Goal: Task Accomplishment & Management: Manage account settings

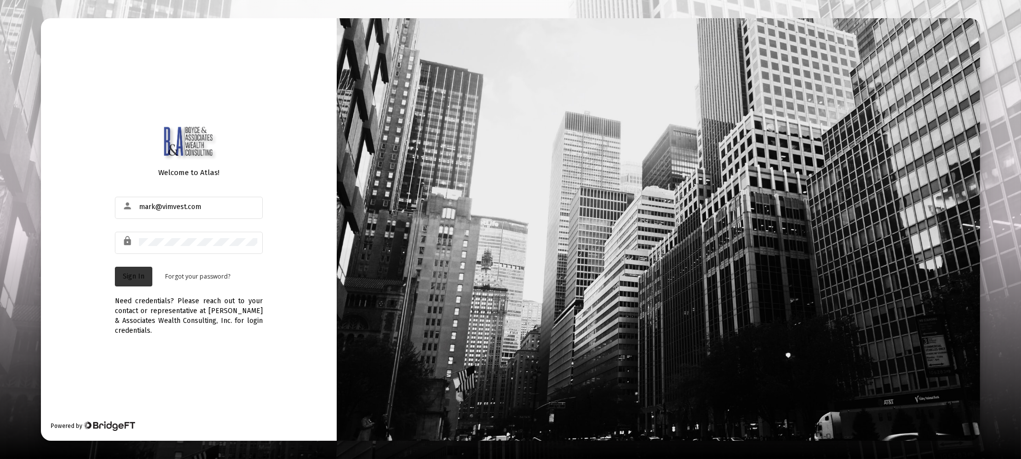
click at [134, 276] on span "Sign In" at bounding box center [134, 276] width 22 height 8
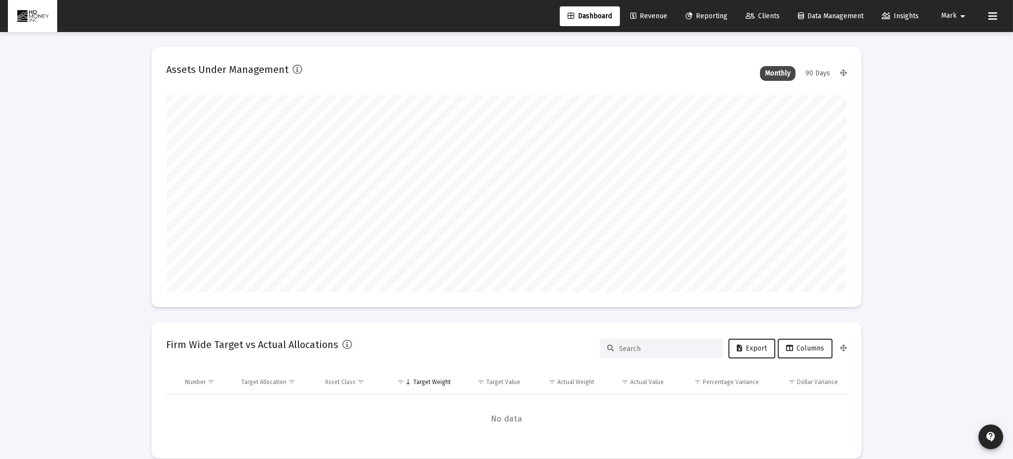
scroll to position [197, 680]
click at [640, 15] on span "Revenue" at bounding box center [648, 16] width 37 height 8
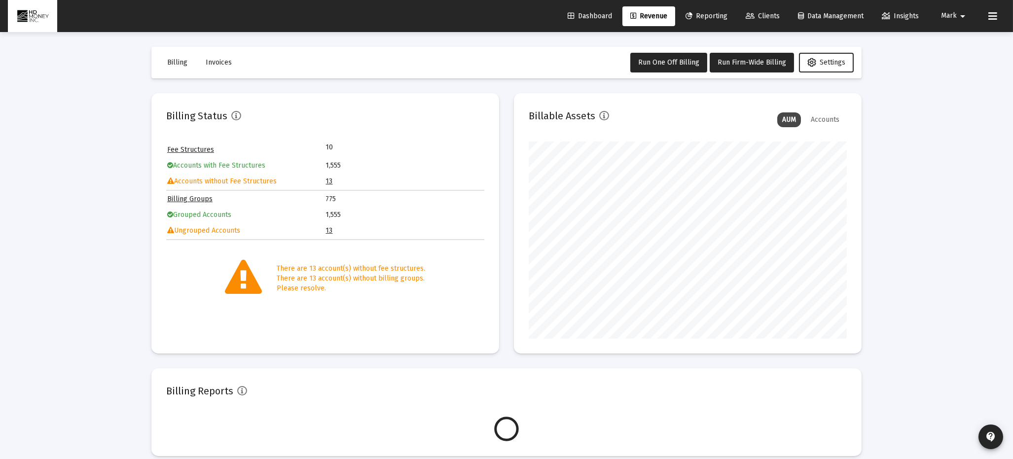
scroll to position [197, 318]
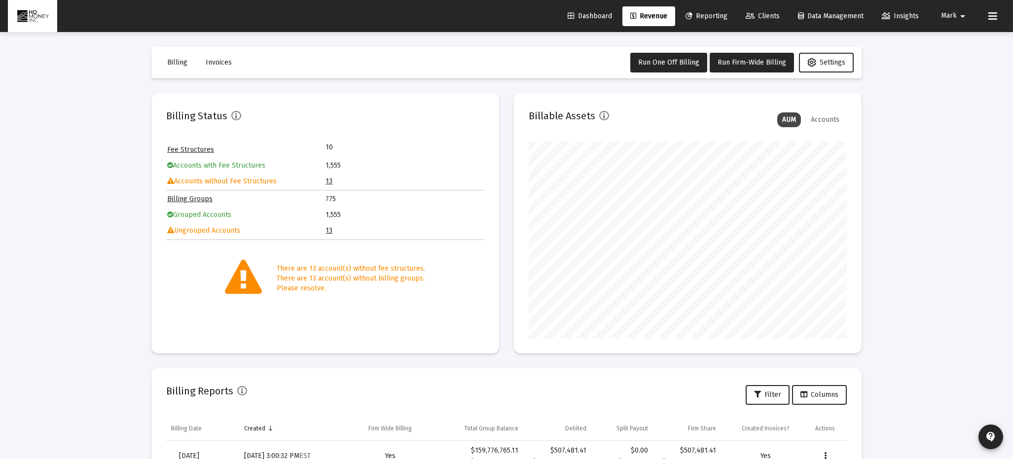
click at [329, 230] on link "13" at bounding box center [329, 230] width 7 height 8
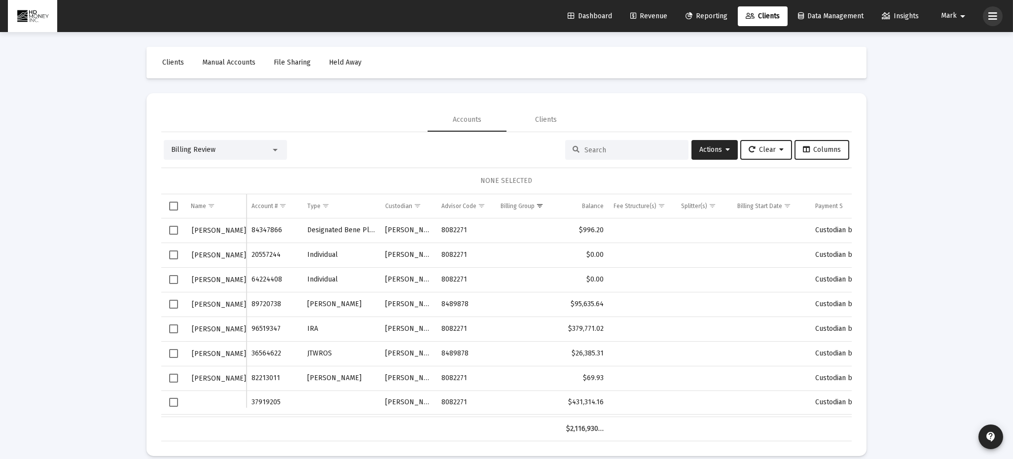
click at [996, 15] on icon at bounding box center [992, 16] width 9 height 12
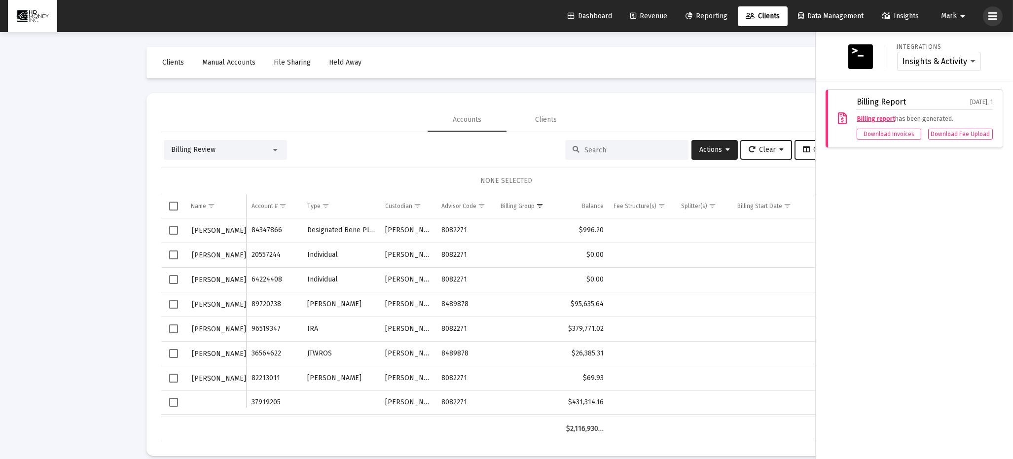
click at [994, 15] on icon at bounding box center [992, 16] width 9 height 12
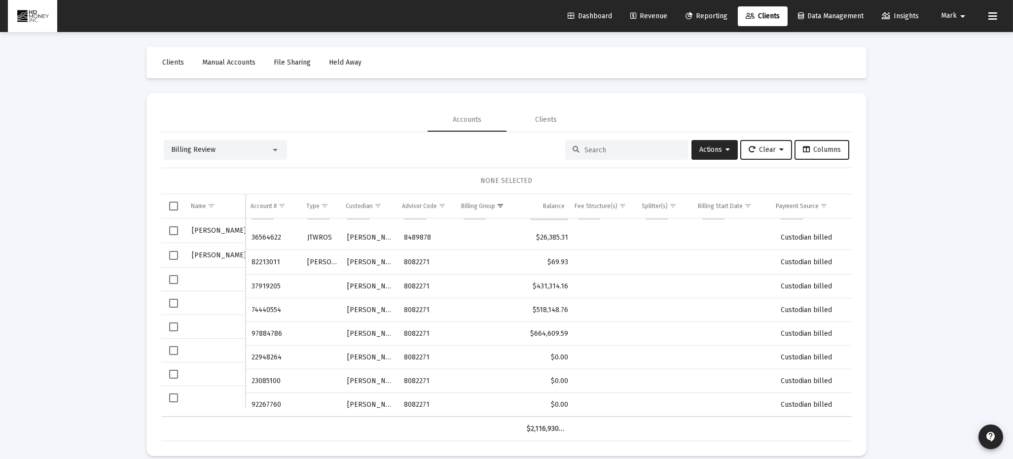
click at [960, 248] on div "Loading... Clients Manual Accounts File Sharing Held Away Accounts Clients Bill…" at bounding box center [506, 235] width 1013 height 471
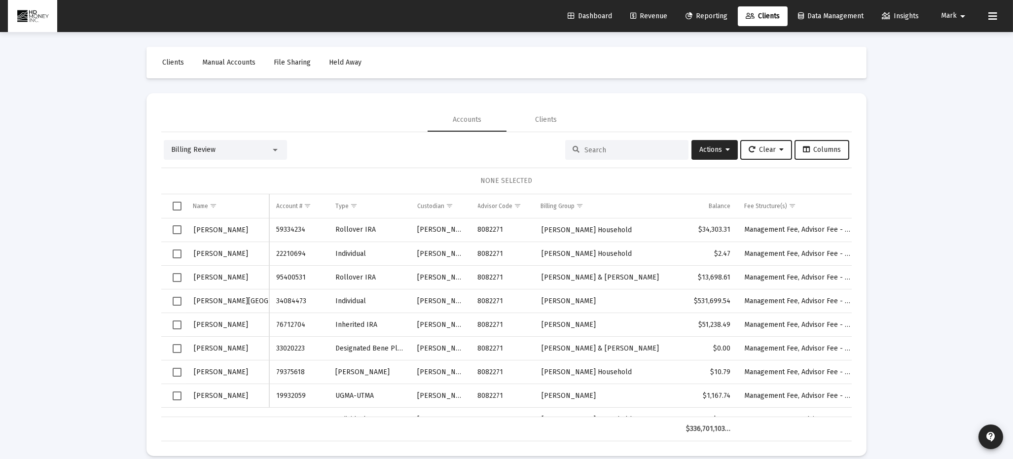
click at [652, 15] on span "Revenue" at bounding box center [648, 16] width 37 height 8
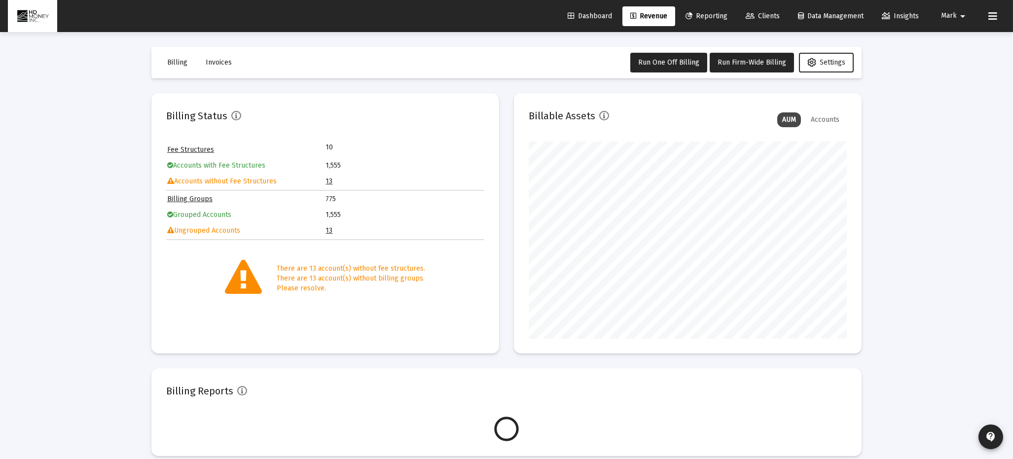
scroll to position [197, 318]
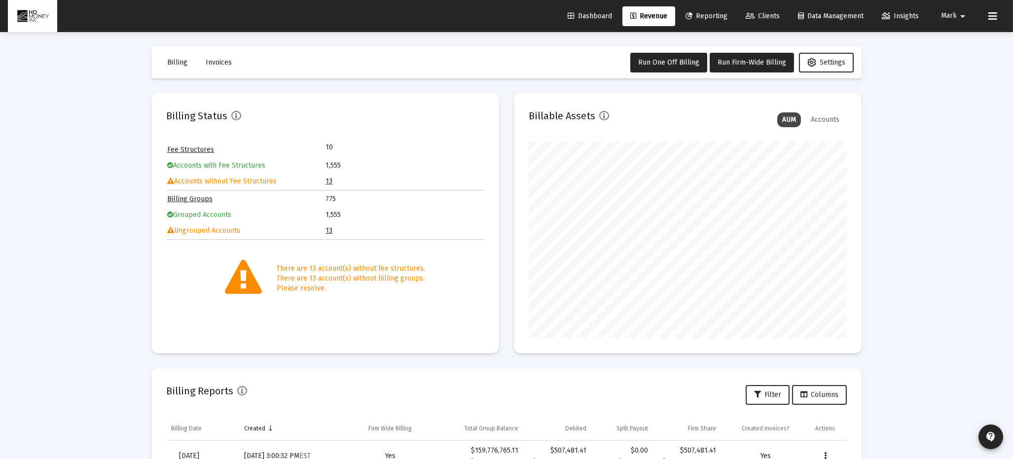
click at [328, 229] on link "13" at bounding box center [329, 230] width 7 height 8
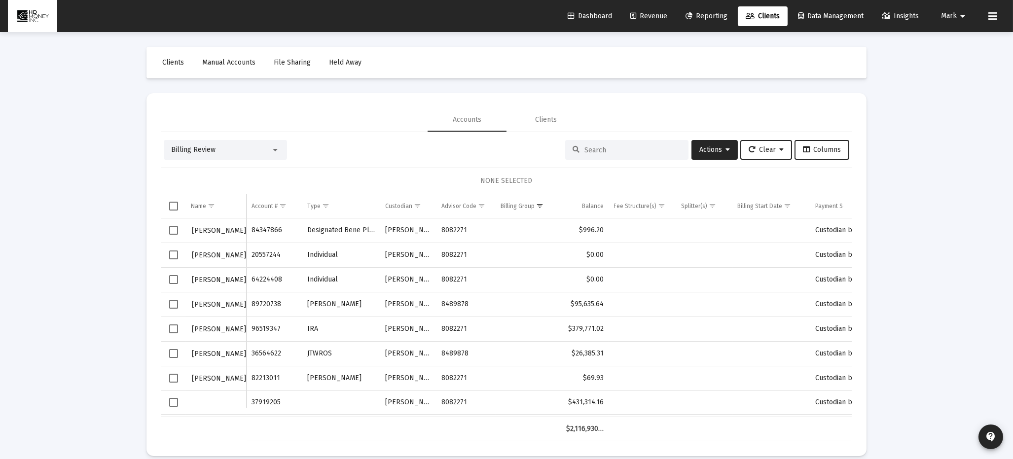
click at [654, 16] on span "Revenue" at bounding box center [648, 16] width 37 height 8
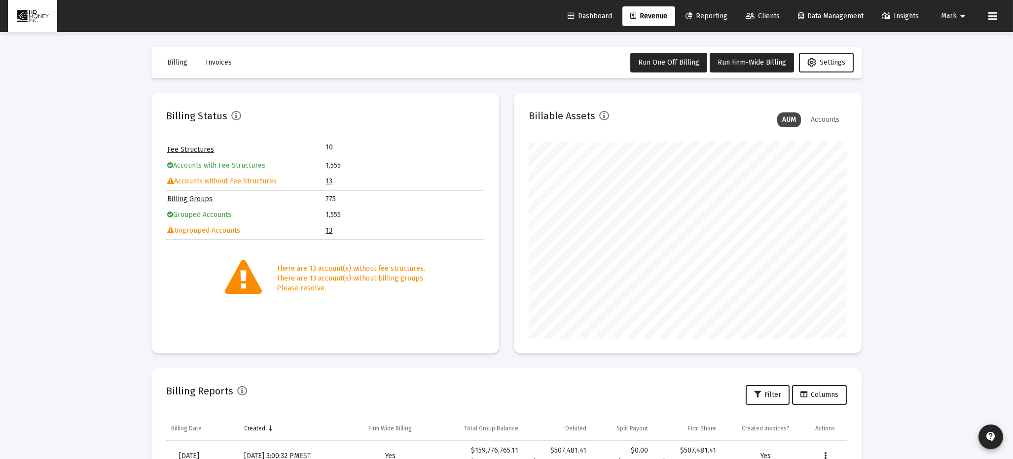
click at [327, 178] on link "13" at bounding box center [329, 181] width 7 height 8
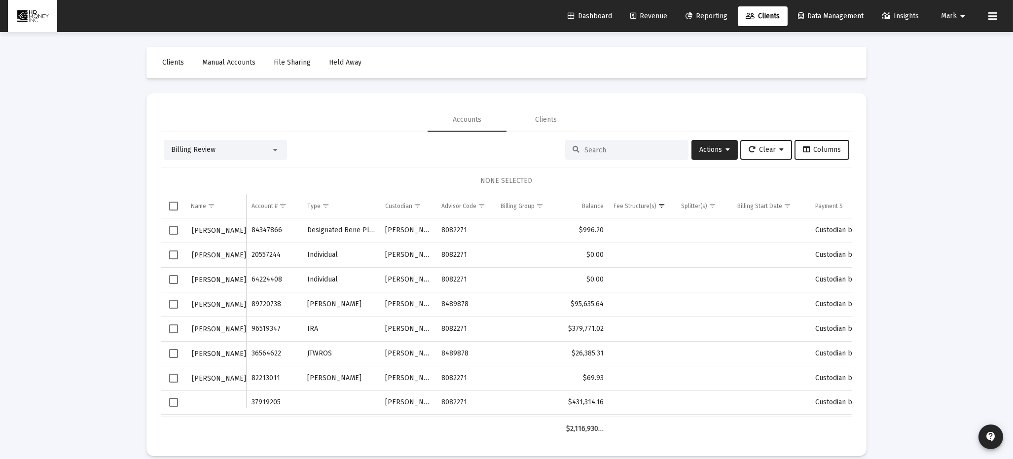
click at [961, 15] on mat-icon "arrow_drop_down" at bounding box center [962, 16] width 12 height 20
click at [963, 60] on button "Logout" at bounding box center [958, 66] width 59 height 24
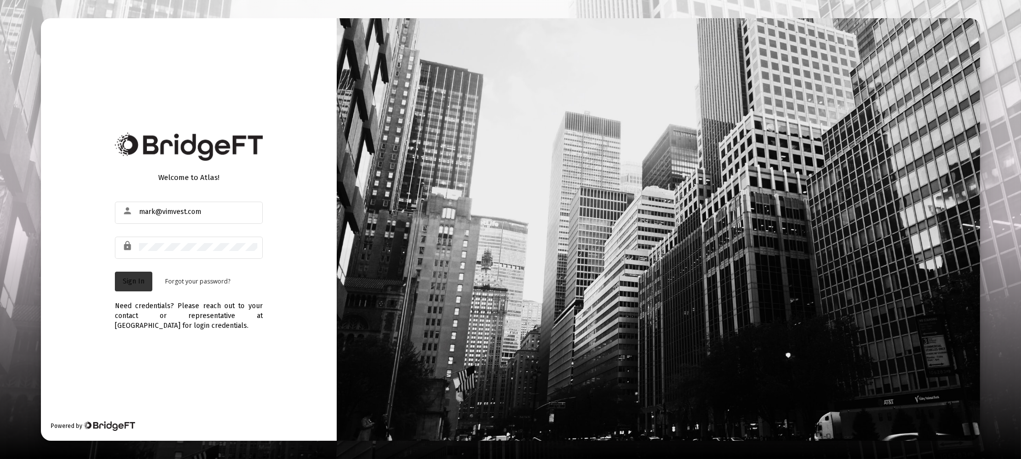
click at [128, 282] on span "Sign In" at bounding box center [134, 281] width 22 height 8
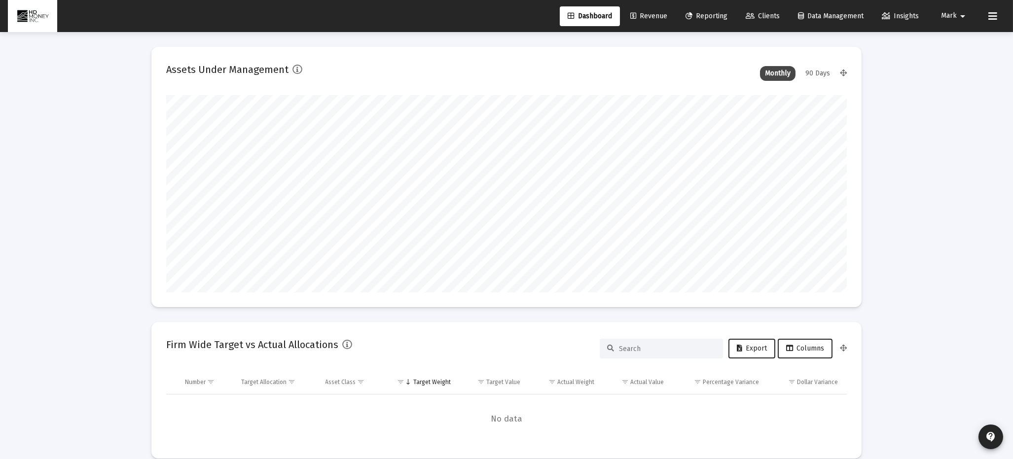
type input "[DATE]"
click at [649, 17] on span "Revenue" at bounding box center [648, 16] width 37 height 8
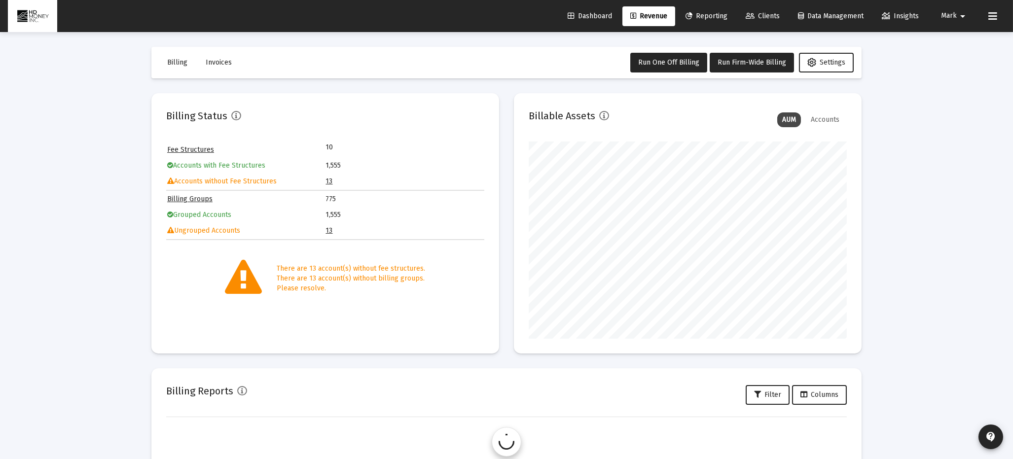
scroll to position [197, 318]
click at [332, 229] on td "13" at bounding box center [405, 230] width 158 height 15
click at [328, 230] on link "13" at bounding box center [329, 230] width 7 height 8
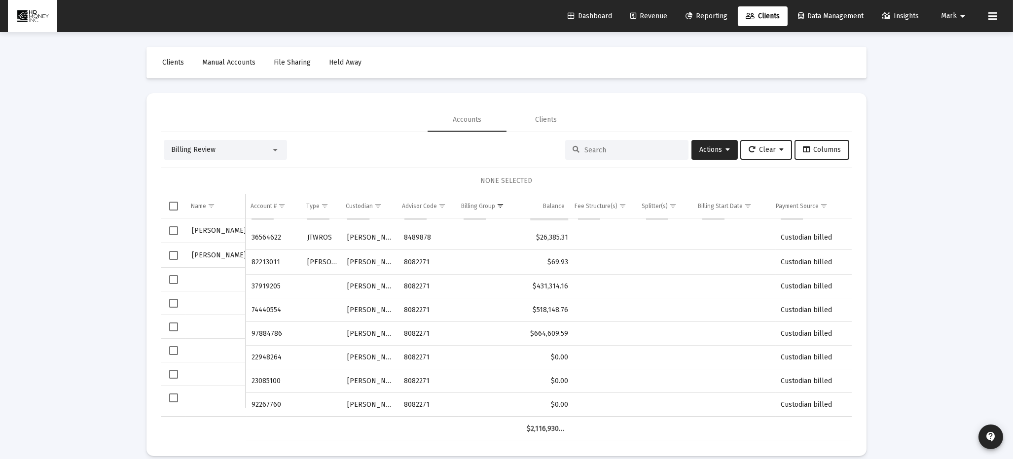
click at [401, 110] on div "Accounts Clients" at bounding box center [506, 120] width 690 height 24
